Goal: Task Accomplishment & Management: Complete application form

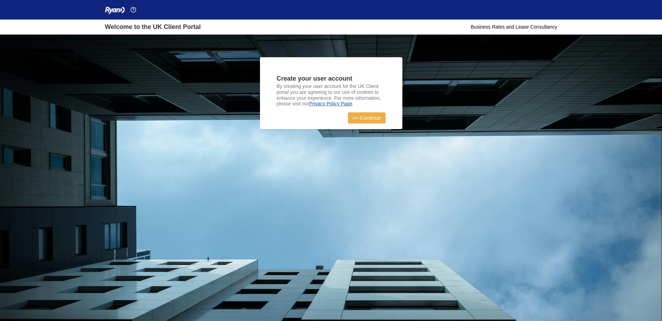
click at [368, 119] on link ">> Continue" at bounding box center [367, 117] width 38 height 11
click at [370, 120] on link ">> Continue" at bounding box center [367, 117] width 38 height 11
